Goal: Check status: Check status

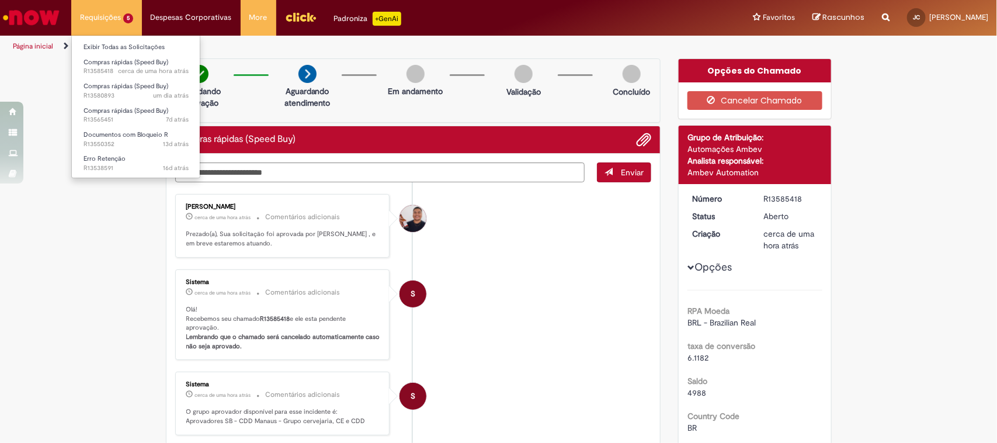
click at [121, 19] on li "Requisições 5 Exibir Todas as Solicitações Compras rápidas (Speed Buy) cerca de…" at bounding box center [106, 17] width 71 height 35
click at [121, 45] on link "Exibir Todas as Solicitações" at bounding box center [136, 47] width 128 height 13
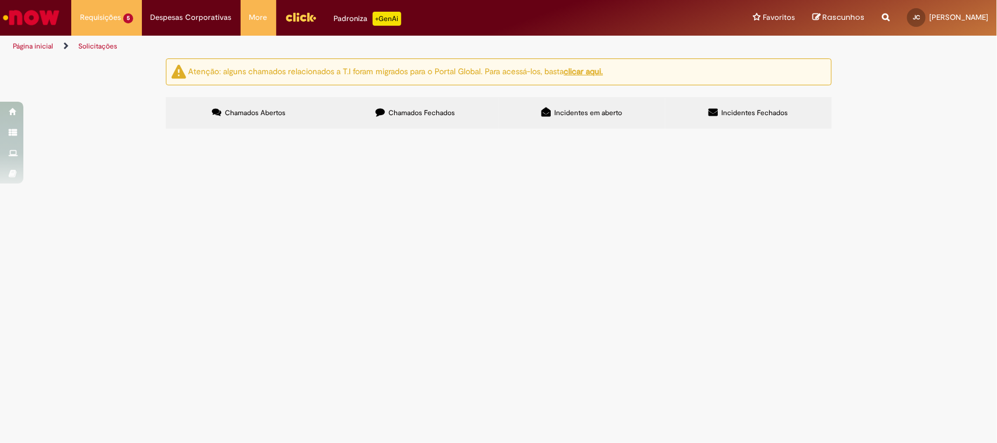
click at [408, 106] on label "Chamados Fechados" at bounding box center [415, 113] width 166 height 32
click at [0, 0] on span "O valor do imposto descontado do fornecedor foi incorreto. Deveria ter sido des…" at bounding box center [0, 0] width 0 height 0
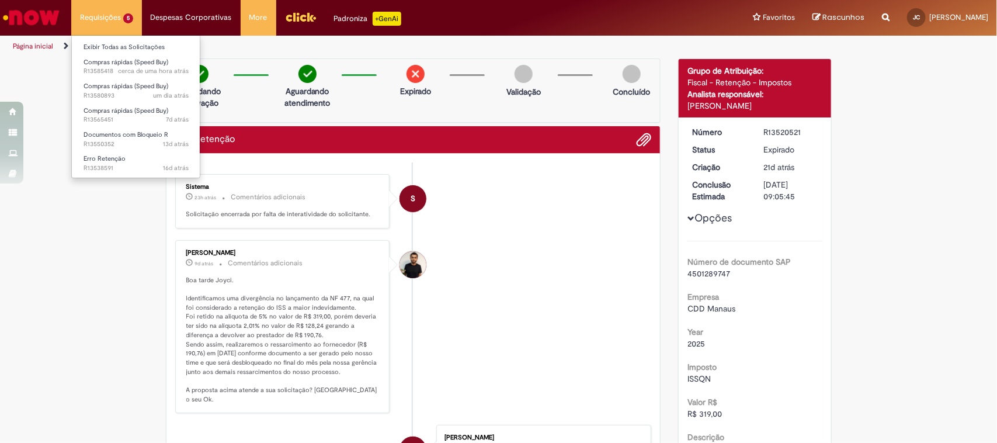
click at [114, 21] on li "Requisições 5 Exibir Todas as Solicitações Compras rápidas (Speed Buy) cerca de…" at bounding box center [106, 17] width 71 height 35
click at [143, 41] on link "Exibir Todas as Solicitações" at bounding box center [136, 47] width 128 height 13
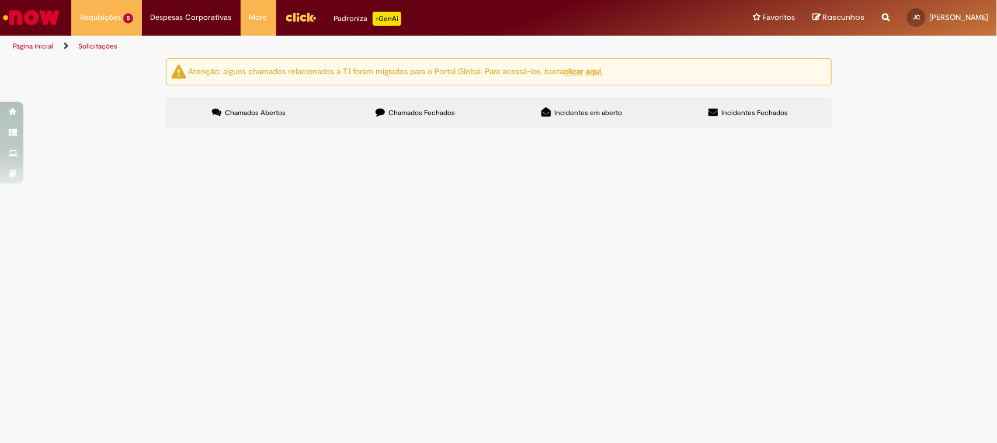
click at [0, 0] on span "Erro Retenção" at bounding box center [0, 0] width 0 height 0
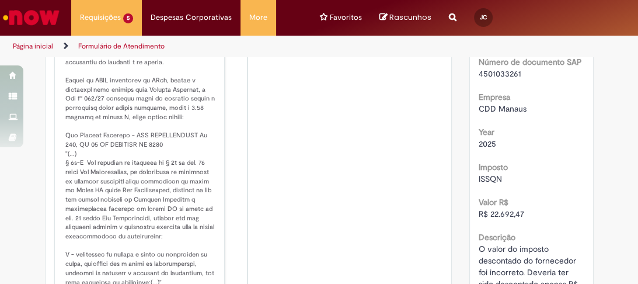
scroll to position [185, 0]
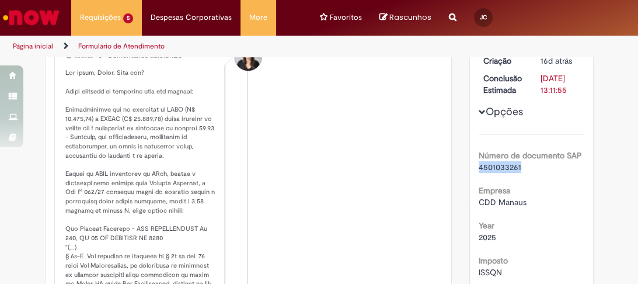
drag, startPoint x: 518, startPoint y: 164, endPoint x: 471, endPoint y: 169, distance: 47.6
click at [471, 169] on div "Número R13538591 Status Pendente Usuário Criação 16d atrás 16 dias atrás Conclu…" at bounding box center [531, 211] width 123 height 425
copy span "4501033261"
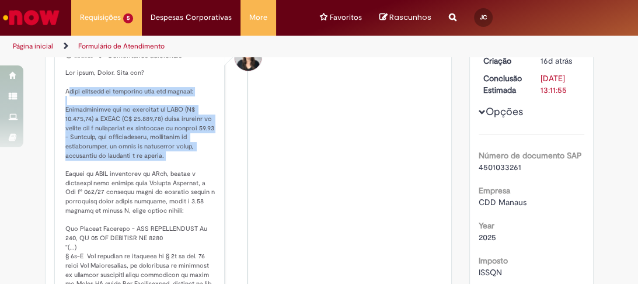
drag, startPoint x: 63, startPoint y: 89, endPoint x: 169, endPoint y: 168, distance: 132.0
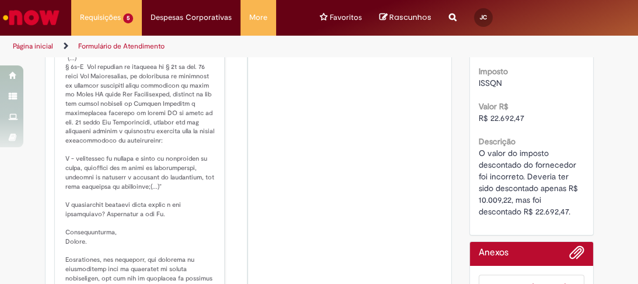
scroll to position [405, 0]
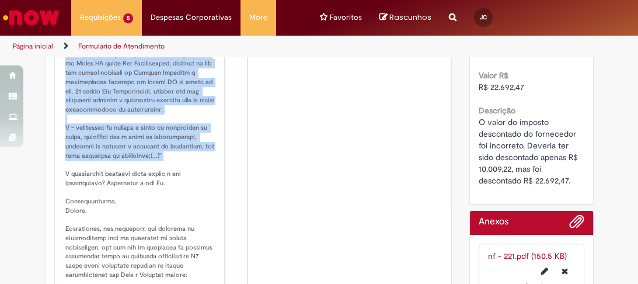
drag, startPoint x: 61, startPoint y: 88, endPoint x: 200, endPoint y: 159, distance: 156.5
click at [200, 159] on p "Histórico de tíquete" at bounding box center [140, 86] width 151 height 477
copy p "Lorem ipsumdol si ametconse adip eli seddoei: Temporincidid utl et doloremag al…"
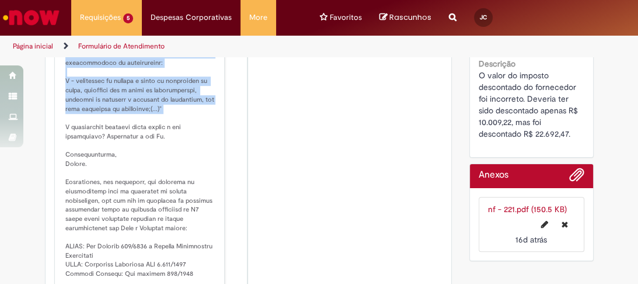
scroll to position [498, 0]
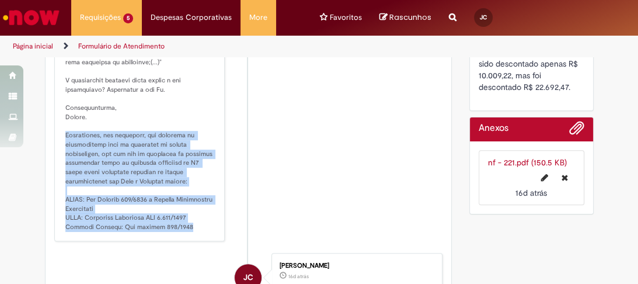
drag, startPoint x: 60, startPoint y: 131, endPoint x: 171, endPoint y: 230, distance: 148.1
copy p "Solicitamos, por gentileza, que orientem os fornecedores para se atentarem as n…"
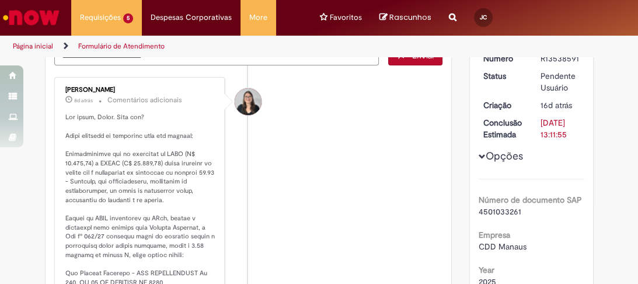
scroll to position [47, 0]
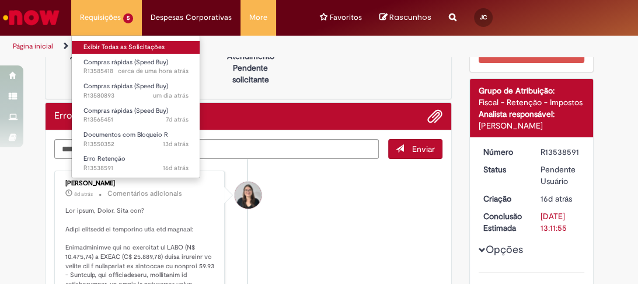
click at [123, 46] on link "Exibir Todas as Solicitações" at bounding box center [136, 47] width 128 height 13
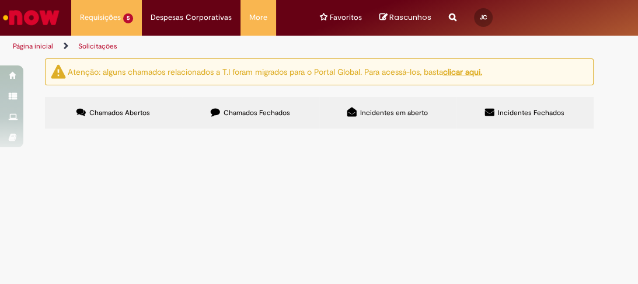
scroll to position [114, 0]
click at [0, 0] on span "R13585418" at bounding box center [0, 0] width 0 height 0
